Goal: Find contact information

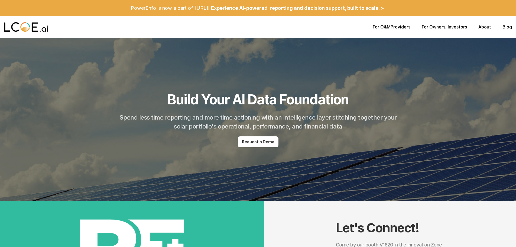
click at [440, 29] on link "For Owners" at bounding box center [433, 26] width 24 height 5
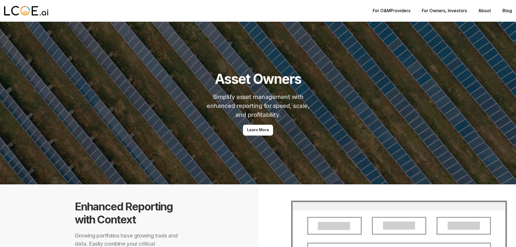
click at [488, 11] on link "About" at bounding box center [484, 10] width 13 height 5
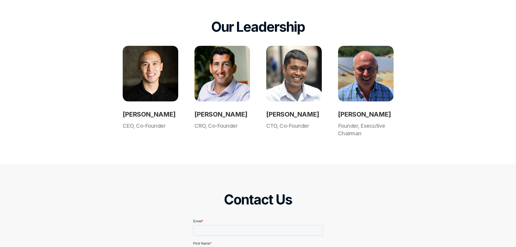
scroll to position [433, 0]
